Goal: Obtain resource: Download file/media

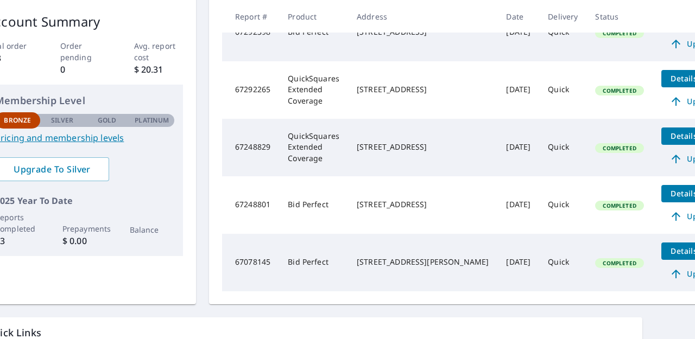
scroll to position [176, 41]
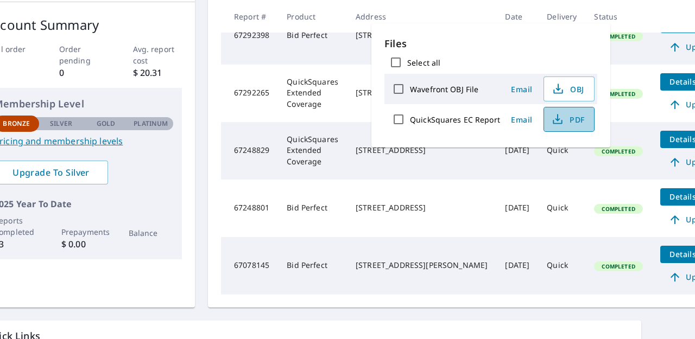
click at [575, 114] on span "PDF" at bounding box center [567, 119] width 35 height 13
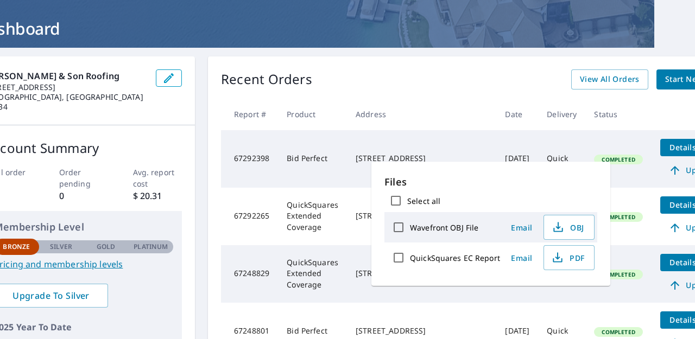
scroll to position [36, 41]
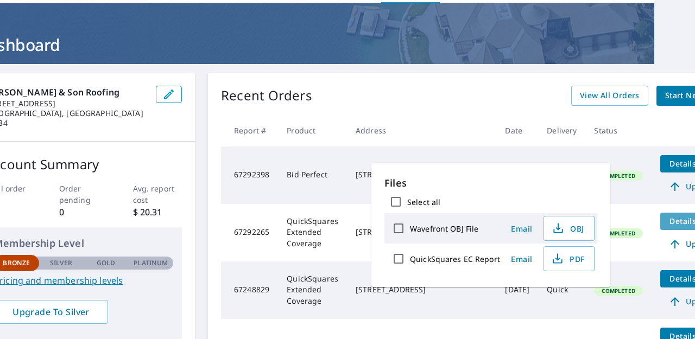
click at [666, 222] on span "Details" at bounding box center [682, 221] width 33 height 10
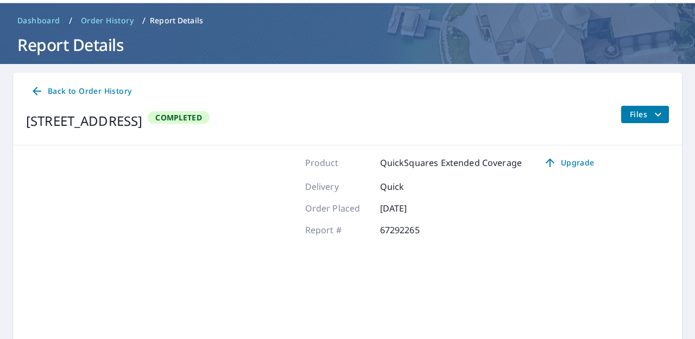
scroll to position [36, 0]
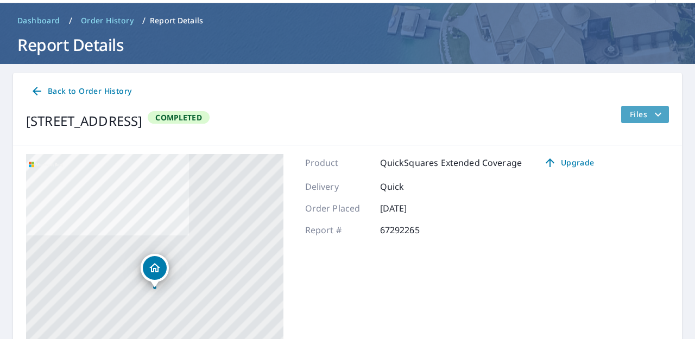
click at [631, 120] on span "Files" at bounding box center [646, 114] width 35 height 13
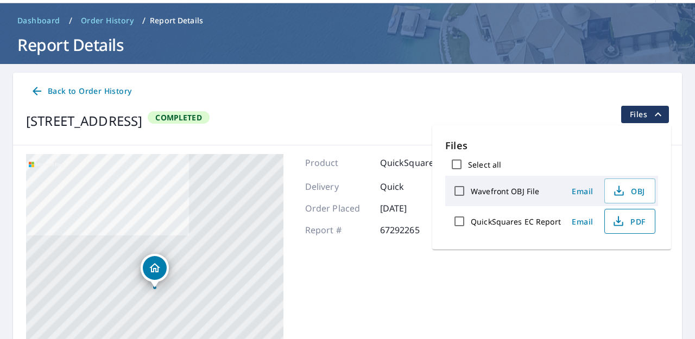
click at [620, 220] on icon "button" at bounding box center [618, 221] width 13 height 13
click at [537, 102] on div "Back to Order History [STREET_ADDRESS] Completed Files" at bounding box center [347, 109] width 669 height 73
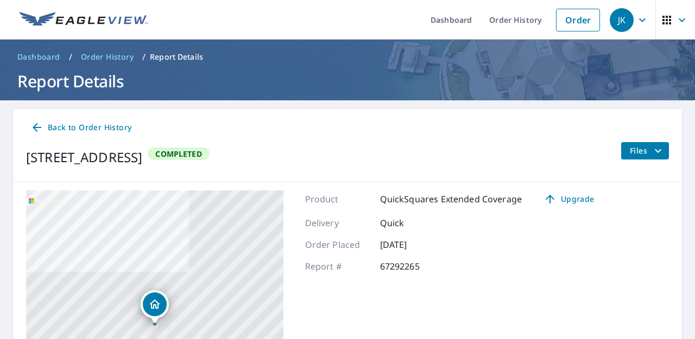
scroll to position [0, 0]
click at [113, 55] on span "Order History" at bounding box center [107, 57] width 53 height 11
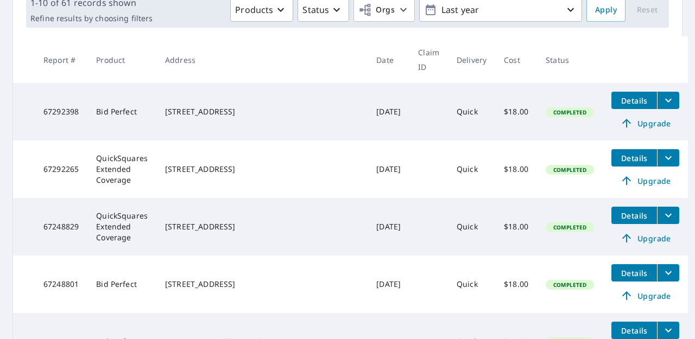
scroll to position [175, 0]
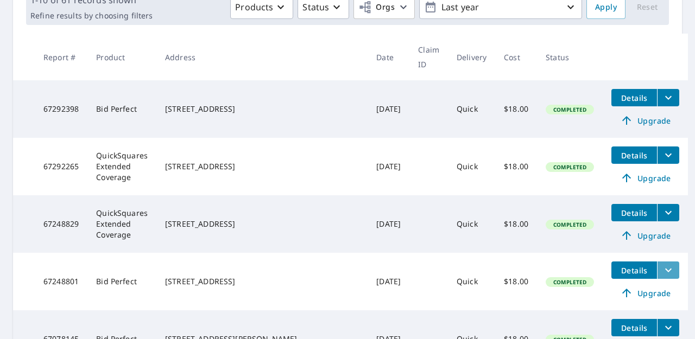
click at [668, 265] on icon "filesDropdownBtn-67248801" at bounding box center [667, 270] width 13 height 13
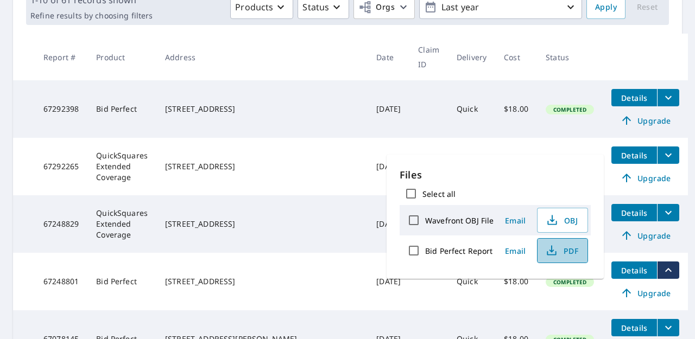
click at [570, 248] on span "PDF" at bounding box center [561, 250] width 35 height 13
click at [661, 96] on icon "filesDropdownBtn-67292398" at bounding box center [667, 97] width 13 height 13
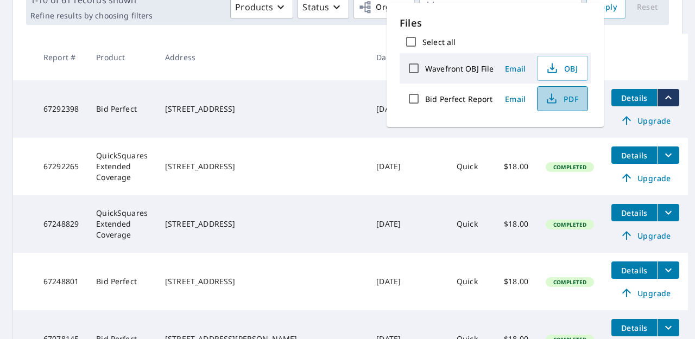
click at [563, 103] on span "PDF" at bounding box center [561, 98] width 35 height 13
